Goal: Book appointment/travel/reservation

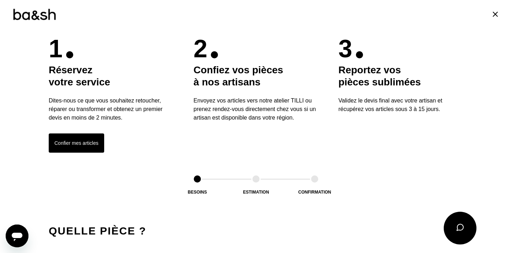
scroll to position [187, 0]
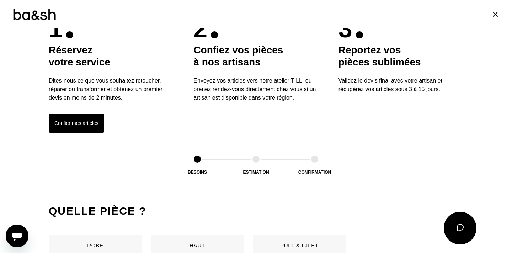
click at [78, 130] on button "Confier mes articles" at bounding box center [76, 122] width 55 height 19
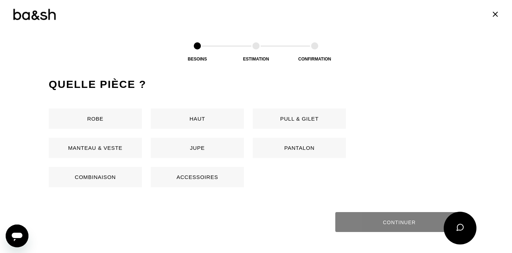
scroll to position [336, 0]
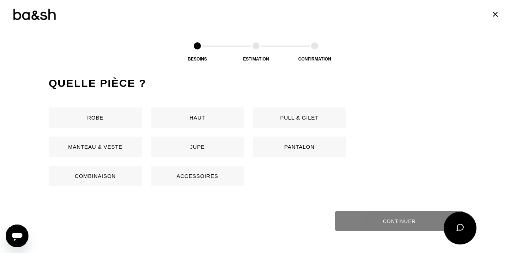
click at [274, 144] on button "Pantalon" at bounding box center [299, 147] width 93 height 20
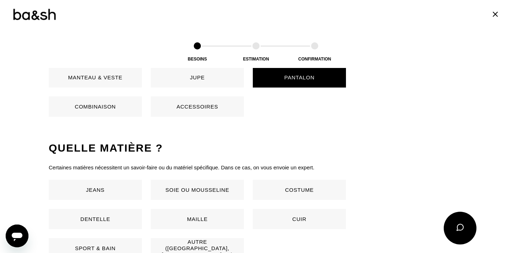
scroll to position [470, 0]
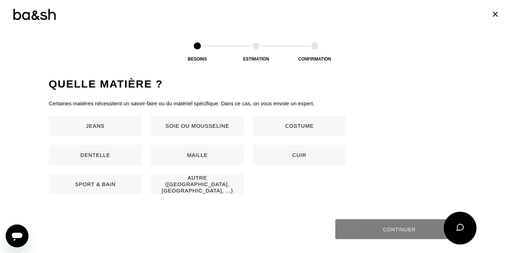
click at [198, 185] on button "Autre ([GEOGRAPHIC_DATA], [GEOGRAPHIC_DATA], ...)" at bounding box center [197, 184] width 93 height 20
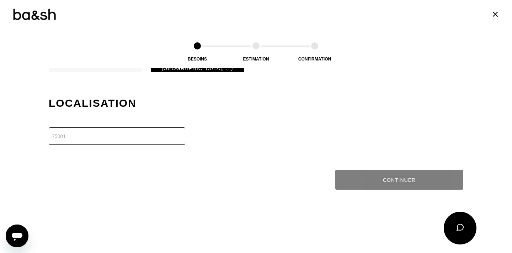
scroll to position [611, 0]
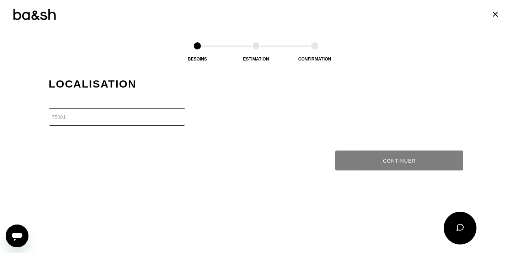
click at [133, 117] on input "number" at bounding box center [117, 116] width 137 height 17
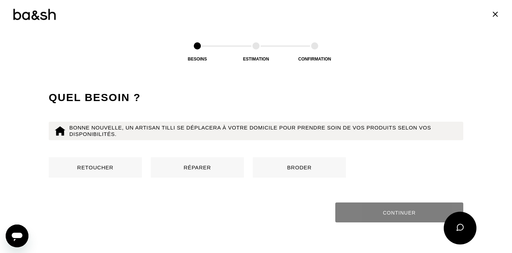
scroll to position [684, 0]
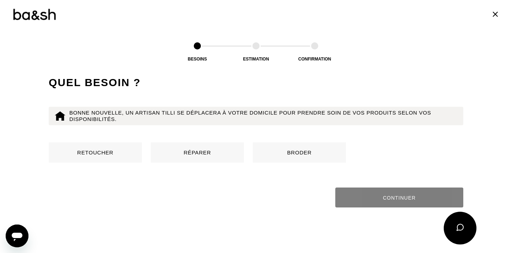
type input "59000"
click at [106, 152] on button "Retoucher" at bounding box center [95, 152] width 93 height 20
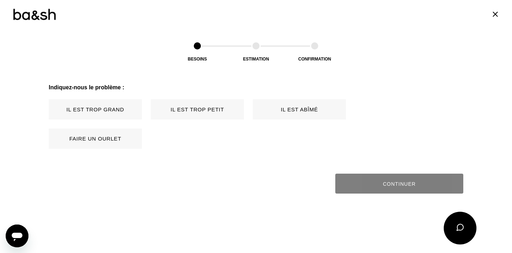
scroll to position [794, 0]
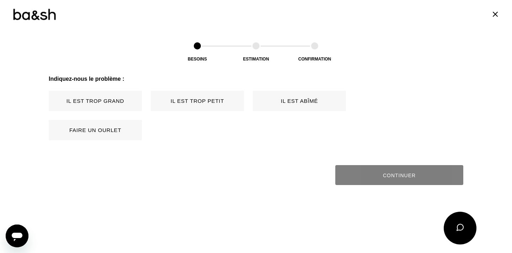
click at [95, 131] on button "Faire un ourlet" at bounding box center [95, 130] width 93 height 20
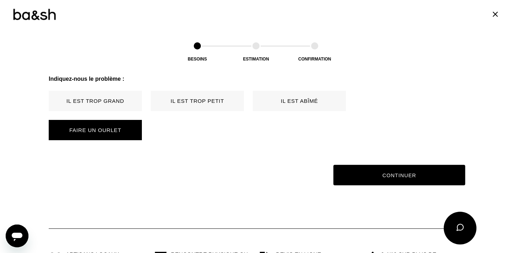
click at [405, 175] on button "Continuer" at bounding box center [399, 175] width 132 height 21
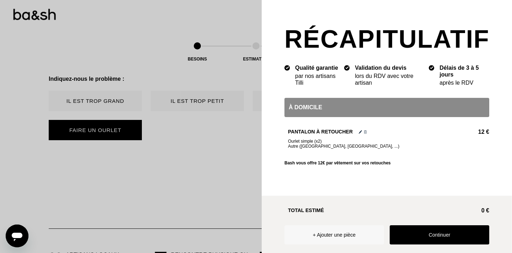
scroll to position [467, 0]
click at [416, 236] on button "Continuer" at bounding box center [440, 234] width 100 height 19
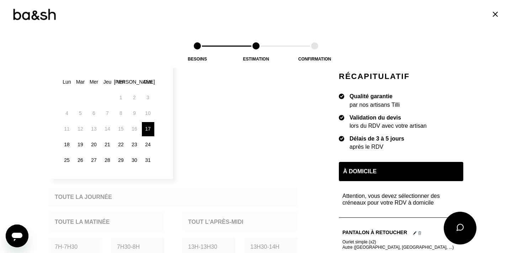
scroll to position [142, 0]
click at [95, 146] on div "20" at bounding box center [94, 146] width 12 height 14
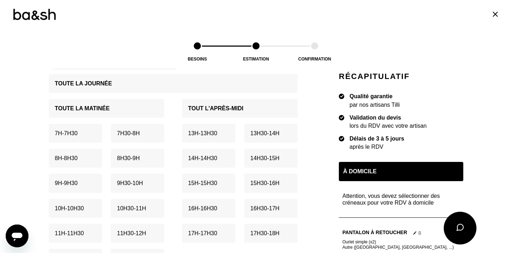
scroll to position [248, 0]
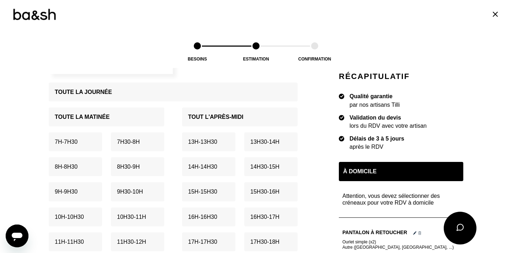
click at [203, 164] on p "14h - 14h30" at bounding box center [202, 166] width 29 height 7
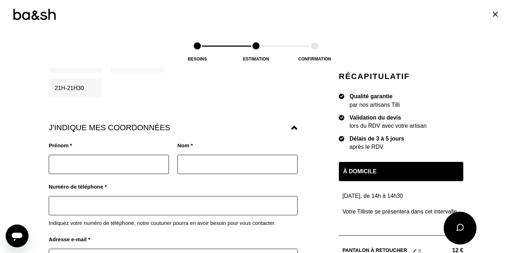
scroll to position [557, 0]
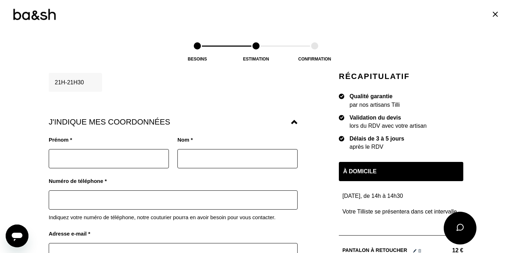
click at [114, 149] on input "text" at bounding box center [109, 158] width 120 height 19
type input "Hend"
type input "Daoud"
type input "0662024748"
type input "[EMAIL_ADDRESS][DOMAIN_NAME]"
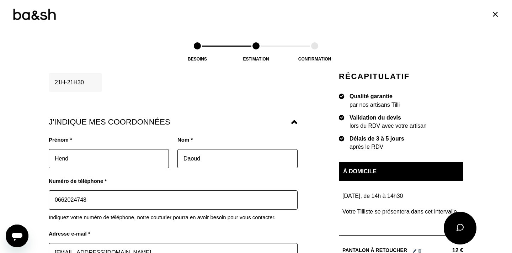
type input "[STREET_ADDRESS]"
type input "94220"
type input "Charenton-[GEOGRAPHIC_DATA]"
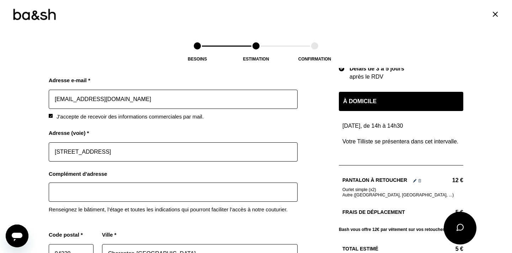
scroll to position [726, 0]
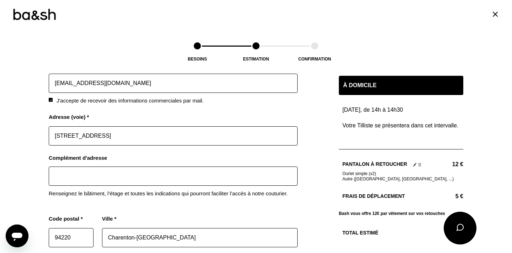
click at [86, 128] on input "[STREET_ADDRESS]" at bounding box center [173, 135] width 249 height 19
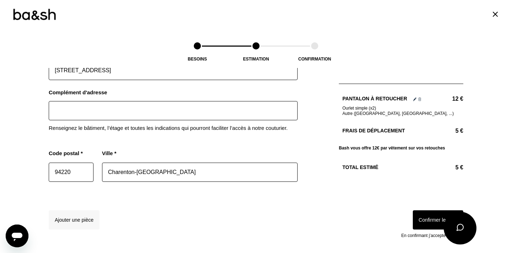
scroll to position [805, 0]
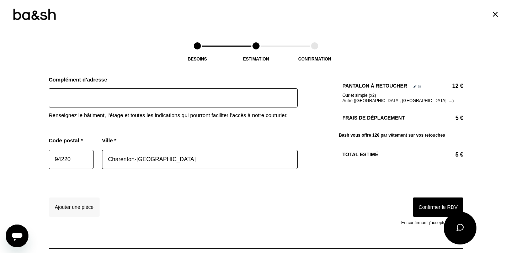
type input "[STREET_ADDRESS]"
drag, startPoint x: 85, startPoint y: 153, endPoint x: 29, endPoint y: 153, distance: 56.2
type input "5"
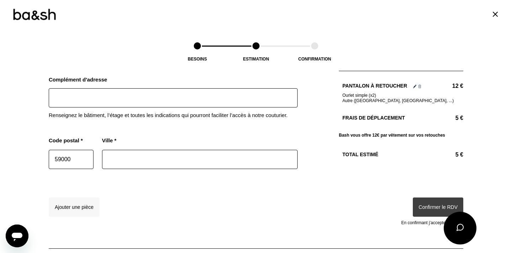
type input "59000"
click at [110, 155] on input "text" at bounding box center [200, 159] width 196 height 19
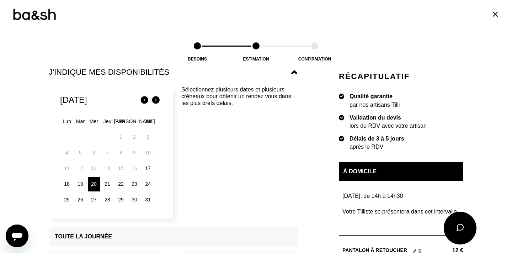
scroll to position [0, 0]
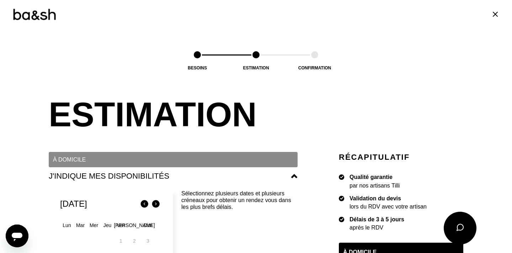
type input "Lille"
